Goal: Task Accomplishment & Management: Manage account settings

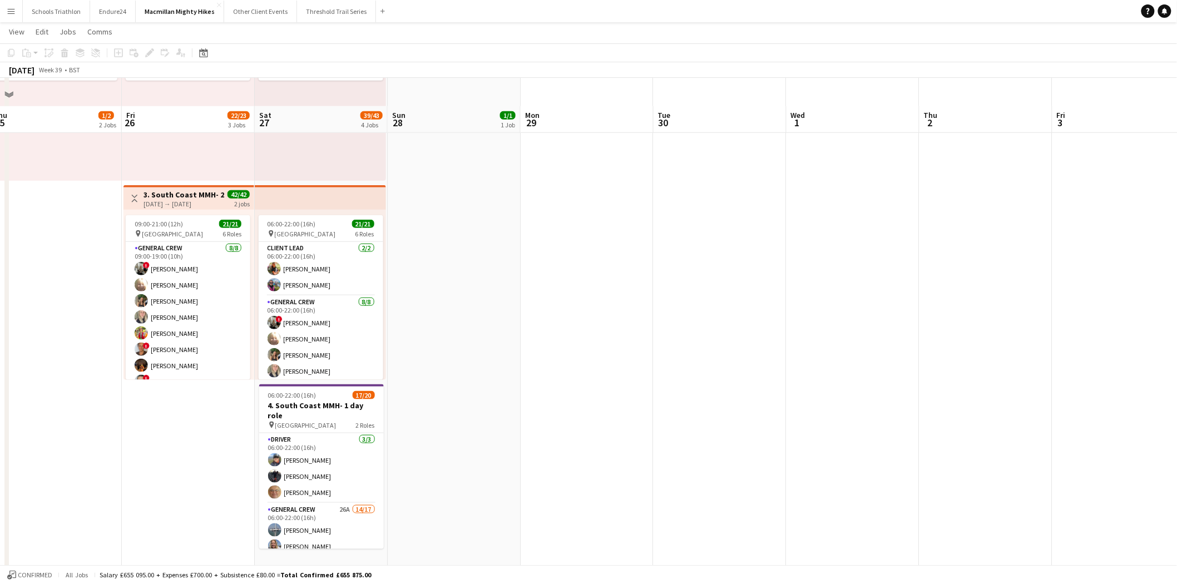
scroll to position [370, 0]
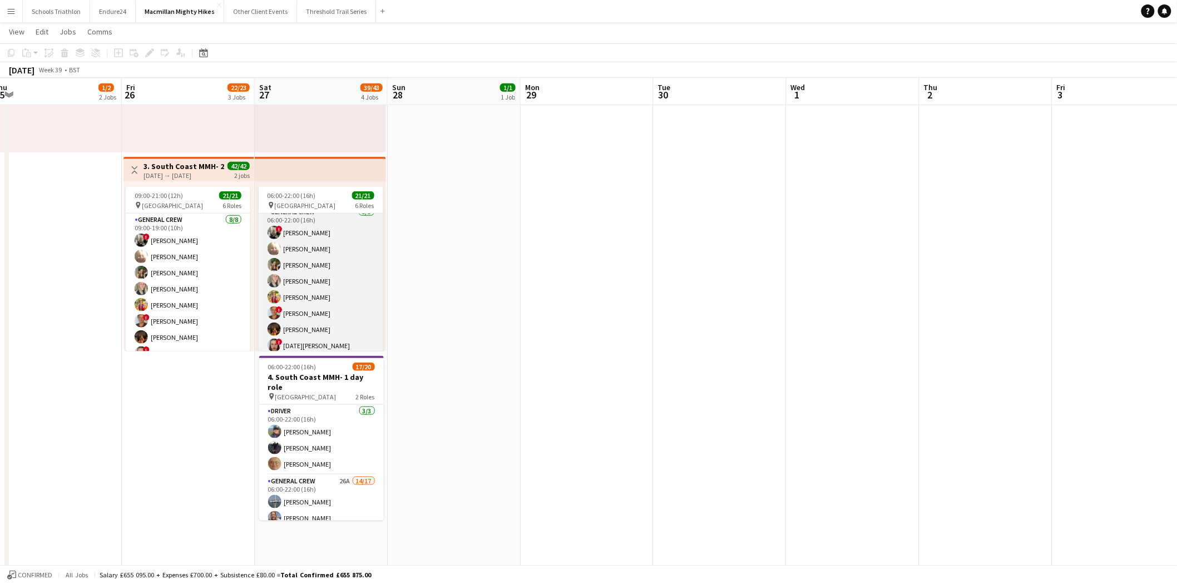
click at [300, 235] on app-card-role "General Crew [DATE] 06:00-22:00 (16h) ! [PERSON_NAME] [PERSON_NAME] [PERSON_NAM…" at bounding box center [321, 281] width 125 height 151
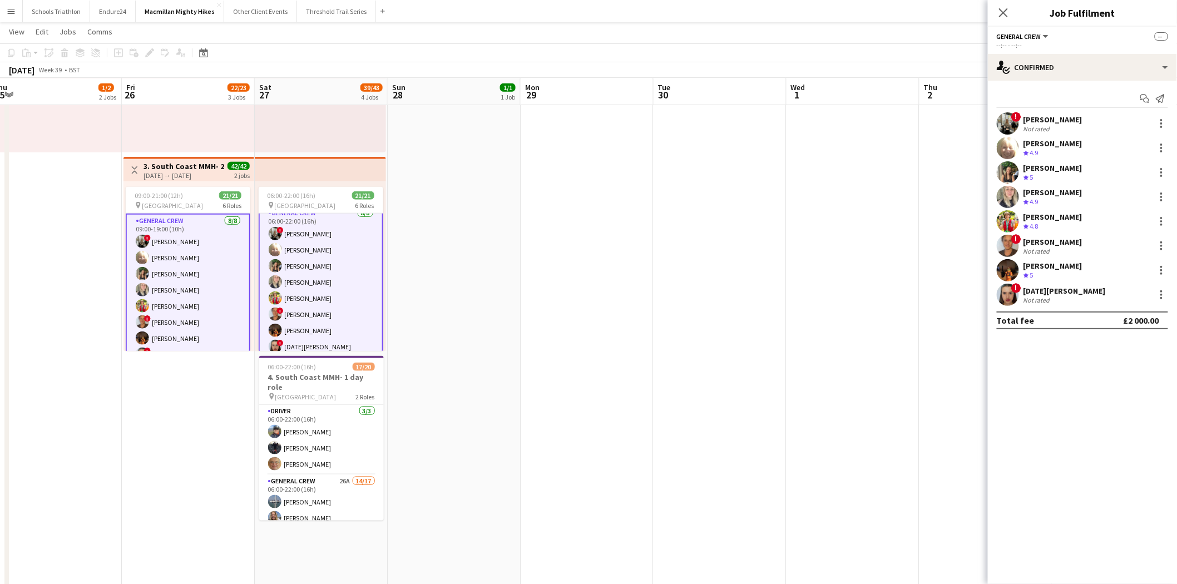
scroll to position [62, 0]
click at [1077, 129] on div "! [PERSON_NAME] Not rated 8.48mi" at bounding box center [1082, 123] width 189 height 22
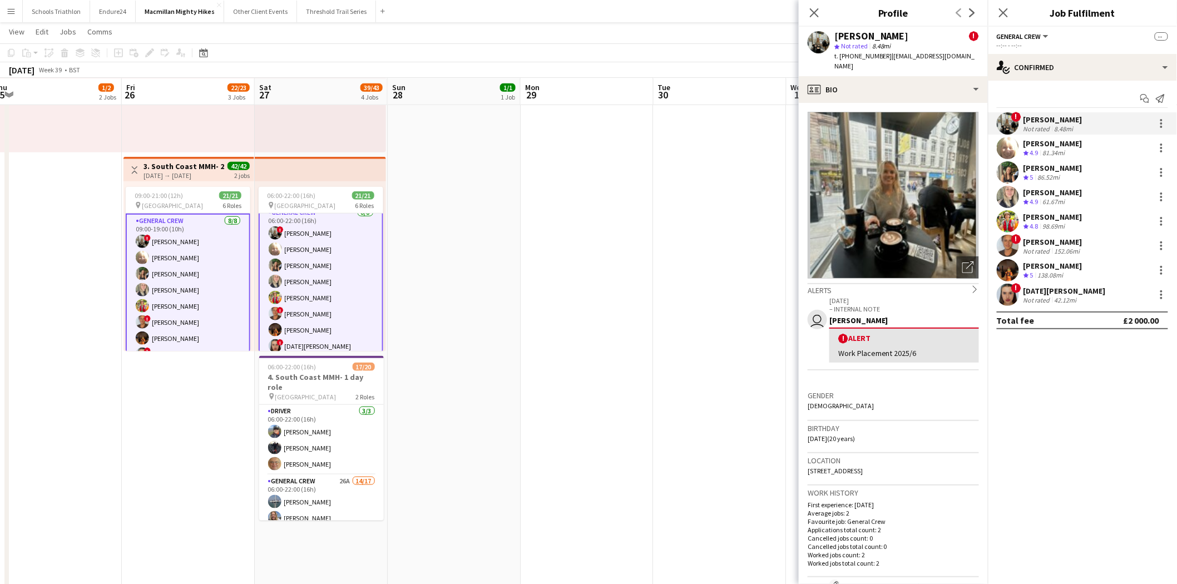
drag, startPoint x: 862, startPoint y: 360, endPoint x: 877, endPoint y: 430, distance: 71.7
click at [879, 402] on app-crew-profile-bio "Open photos pop-in Alerts chevron-right user [DATE] – INTERNAL NOTE [PERSON_NAM…" at bounding box center [893, 343] width 189 height 481
click at [904, 455] on h3 "Location" at bounding box center [892, 460] width 171 height 10
drag, startPoint x: 879, startPoint y: 457, endPoint x: 899, endPoint y: 458, distance: 20.0
click at [862, 467] on span "[STREET_ADDRESS]" at bounding box center [834, 471] width 55 height 8
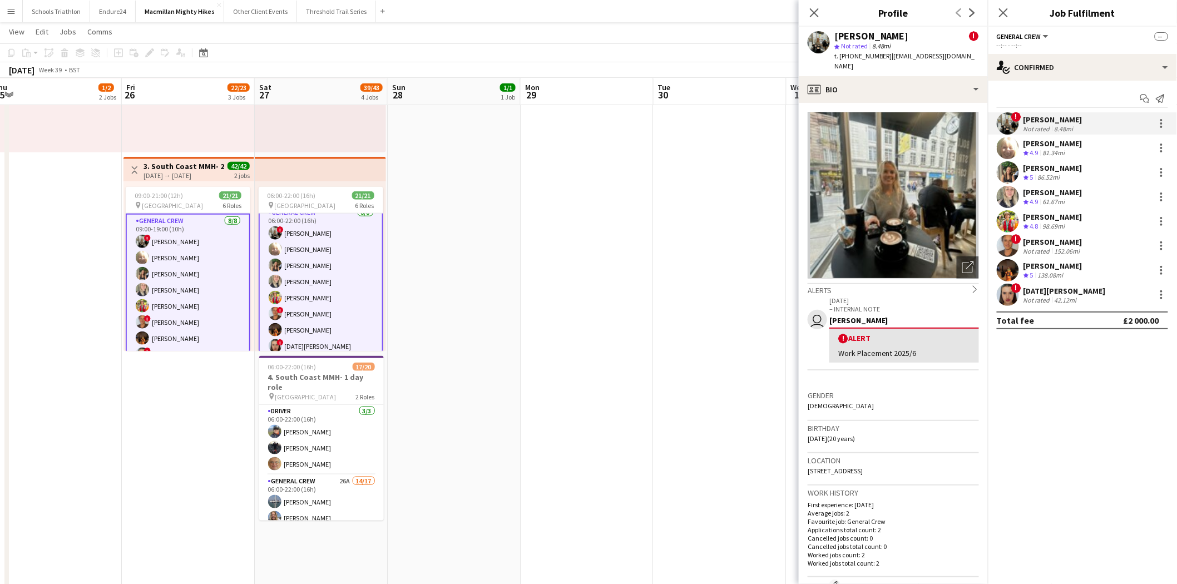
copy span "BN5 9SR"
